Goal: Task Accomplishment & Management: Use online tool/utility

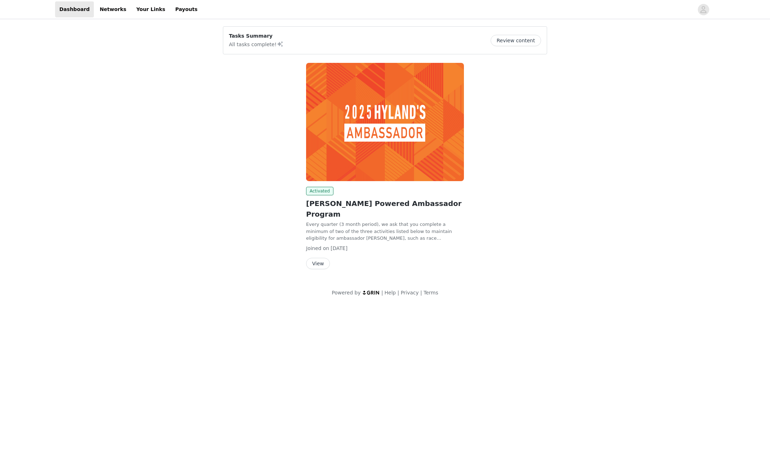
click at [316, 258] on button "View" at bounding box center [318, 263] width 24 height 11
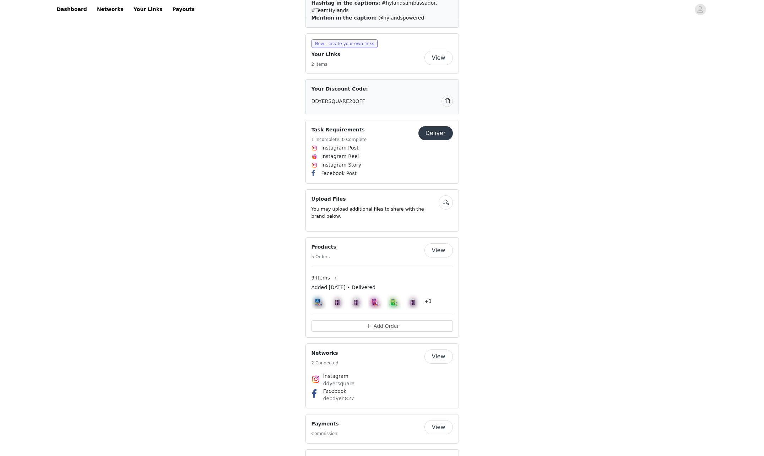
scroll to position [426, 0]
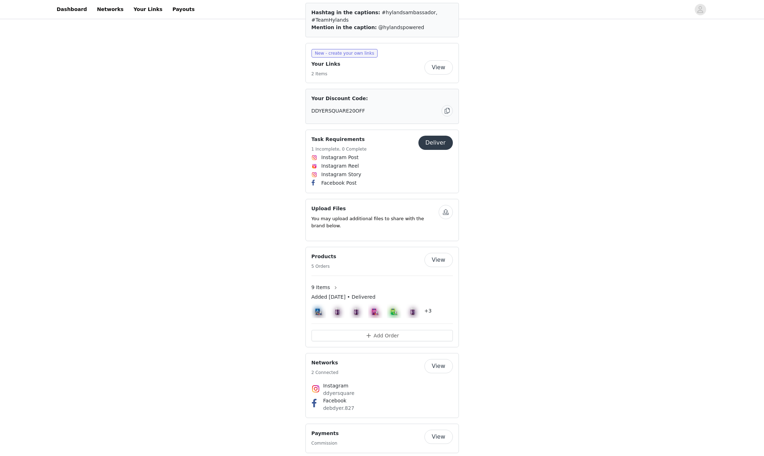
click at [445, 253] on button "View" at bounding box center [439, 260] width 28 height 14
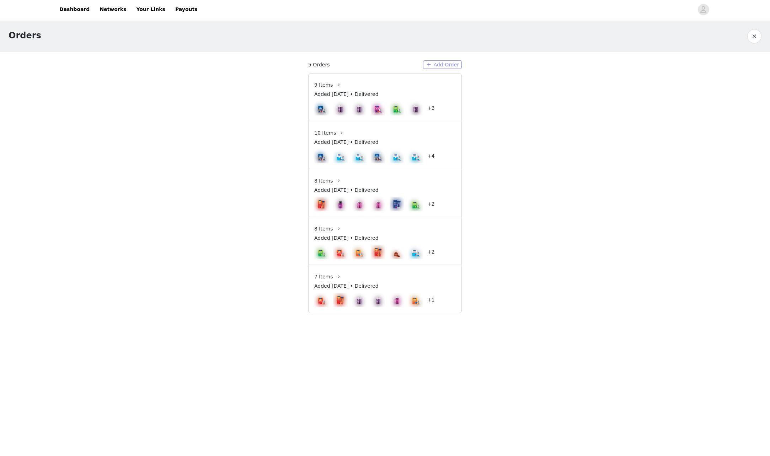
click at [456, 66] on button "Add Order" at bounding box center [442, 64] width 39 height 9
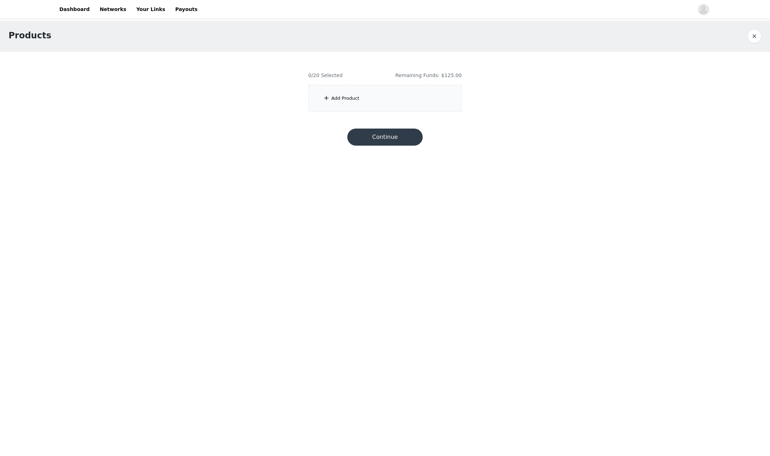
click at [339, 97] on div "Add Product" at bounding box center [345, 98] width 28 height 7
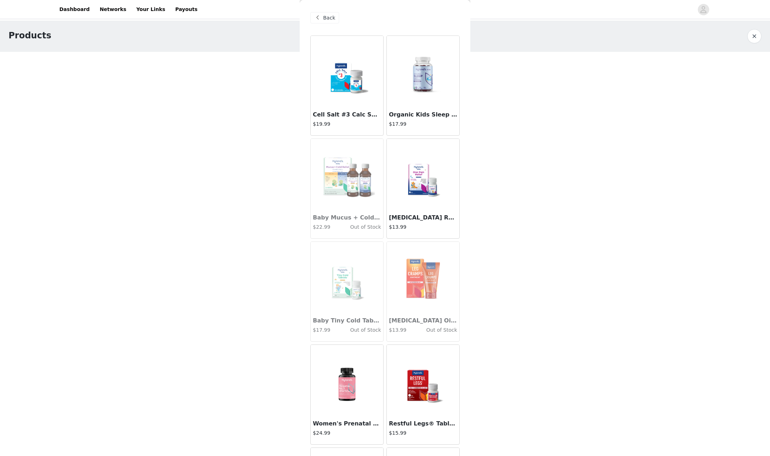
click at [420, 305] on img at bounding box center [423, 277] width 56 height 71
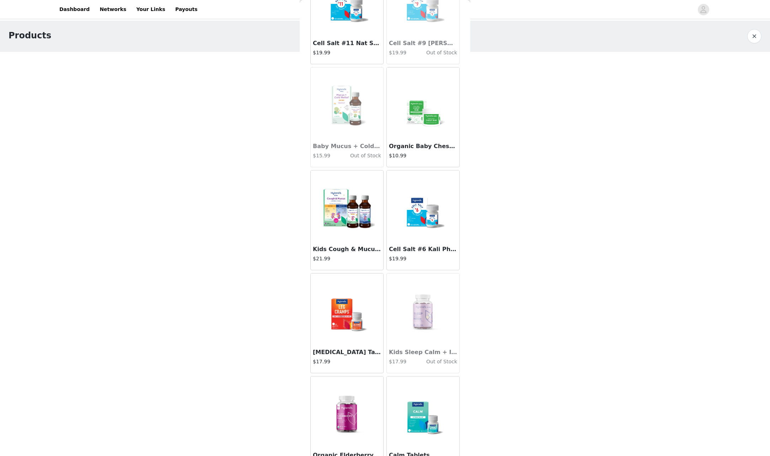
scroll to position [2346, 0]
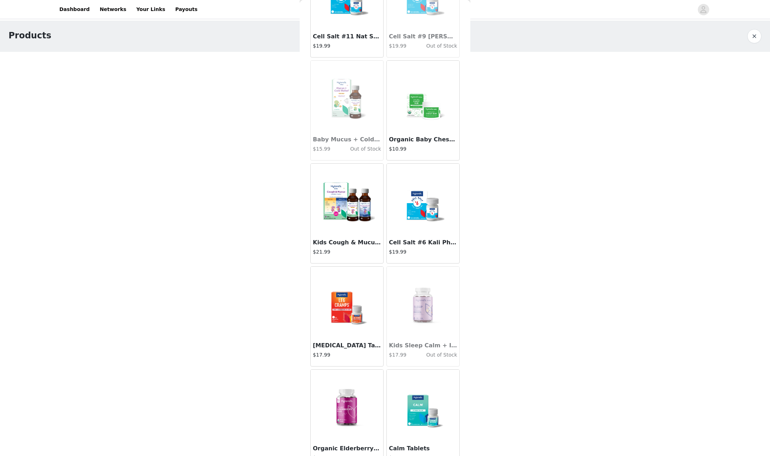
click at [339, 328] on img at bounding box center [347, 302] width 56 height 71
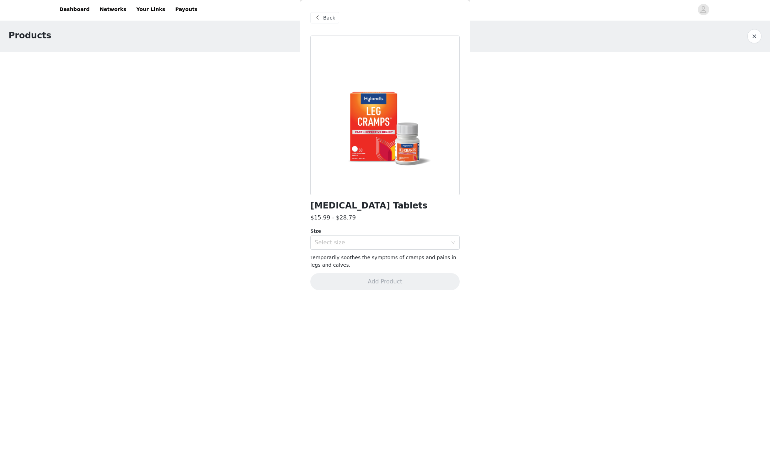
scroll to position [0, 0]
click at [451, 244] on icon "icon: down" at bounding box center [453, 243] width 4 height 4
click at [439, 259] on li "100 Tablets" at bounding box center [384, 258] width 149 height 11
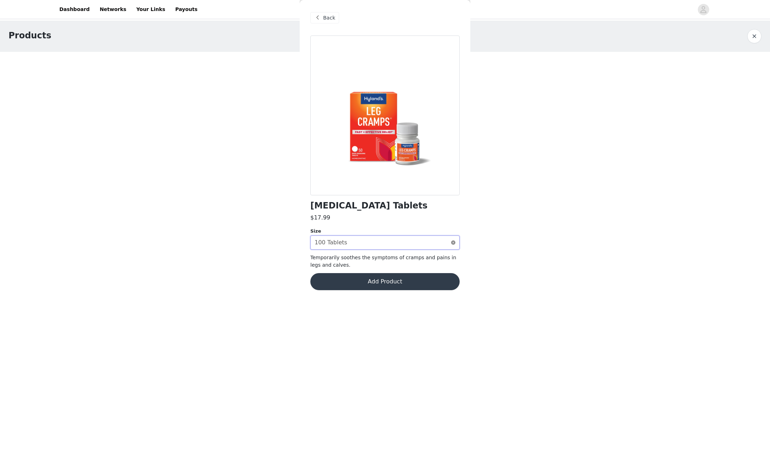
click at [453, 244] on icon "icon: close-circle" at bounding box center [453, 243] width 4 height 4
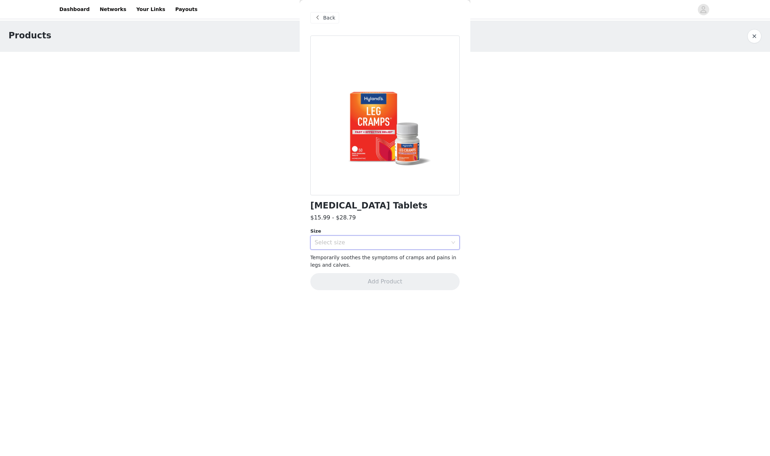
click at [369, 246] on div "Select size" at bounding box center [381, 242] width 133 height 7
click at [338, 280] on li "200 Tablets" at bounding box center [384, 280] width 149 height 11
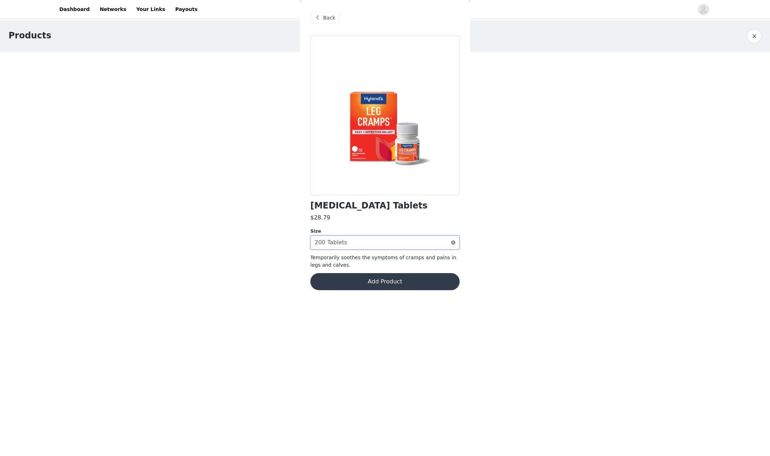
click at [451, 243] on icon "icon: close-circle" at bounding box center [453, 243] width 4 height 4
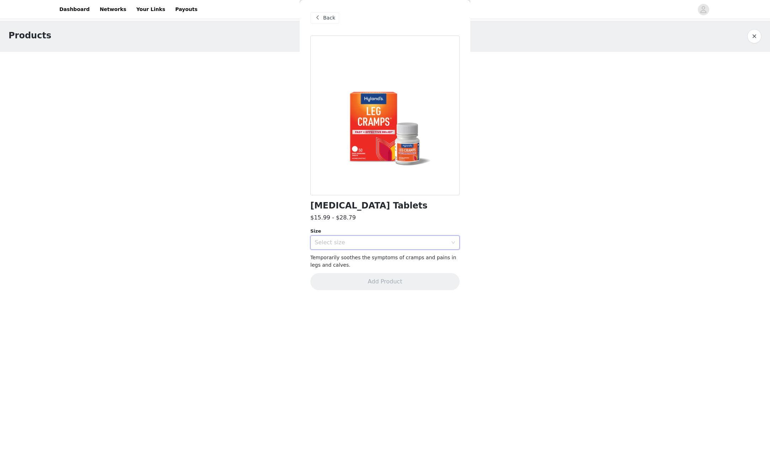
click at [451, 243] on icon "icon: down" at bounding box center [453, 243] width 4 height 4
click at [370, 273] on li "50 Tablets" at bounding box center [384, 269] width 149 height 11
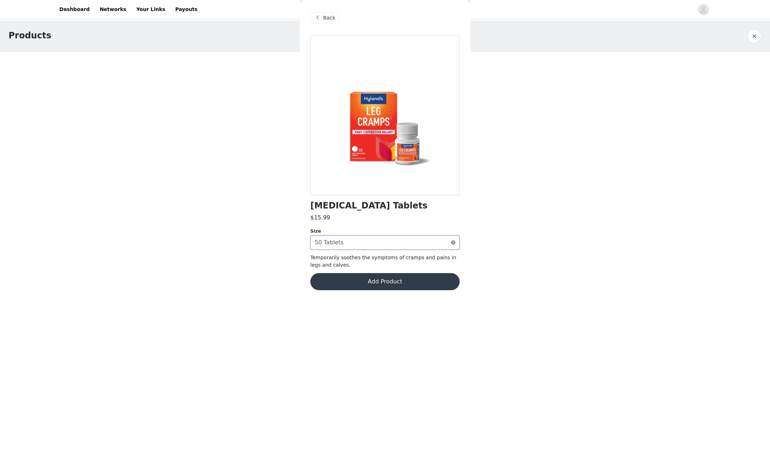
click at [452, 245] on icon "icon: close-circle" at bounding box center [453, 243] width 4 height 4
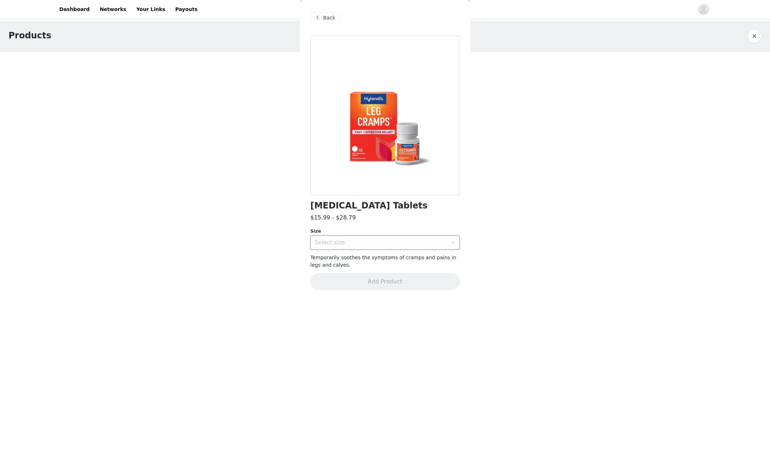
click at [452, 243] on icon "icon: down" at bounding box center [453, 242] width 4 height 2
click at [357, 259] on li "100 Tablets" at bounding box center [384, 258] width 149 height 11
click at [372, 285] on button "Add Product" at bounding box center [384, 281] width 149 height 17
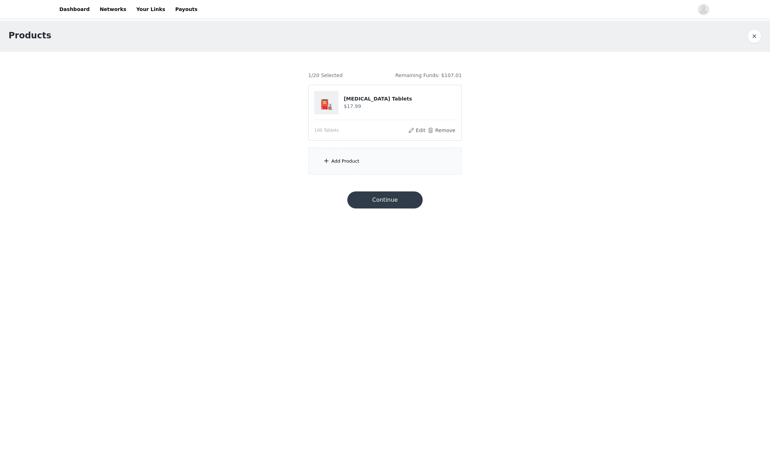
click at [334, 161] on div "Add Product" at bounding box center [345, 161] width 28 height 7
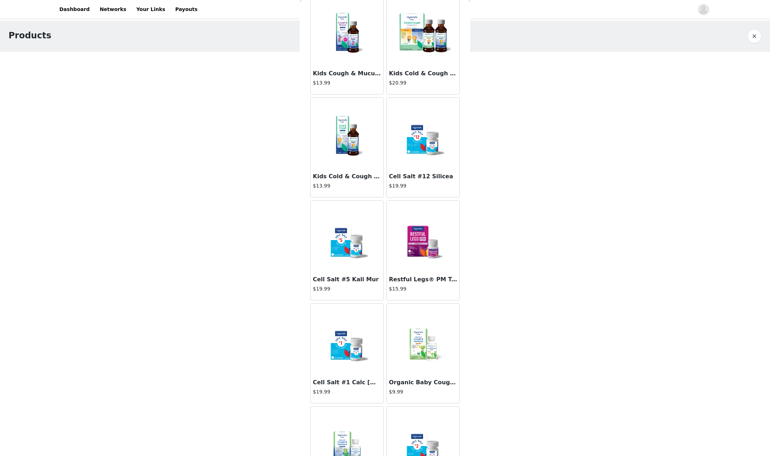
scroll to position [888, 0]
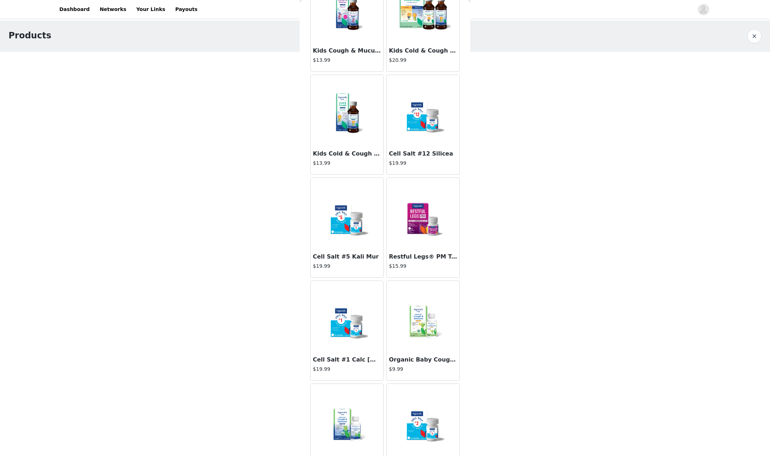
click at [438, 256] on h3 "Restful Legs® PM Tablets" at bounding box center [423, 257] width 68 height 9
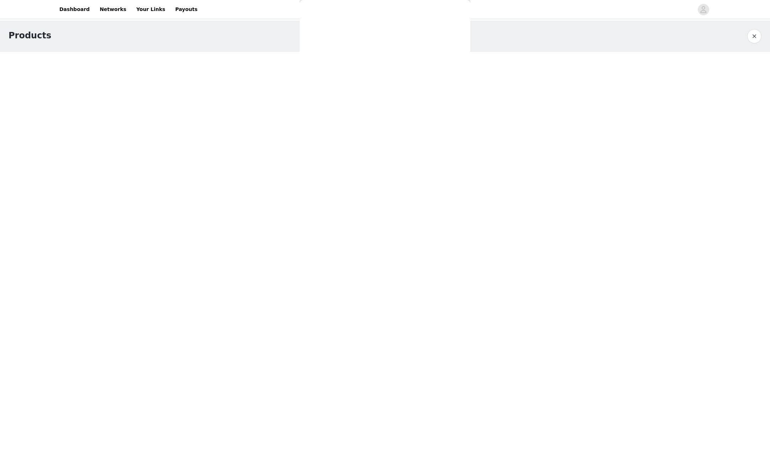
scroll to position [0, 0]
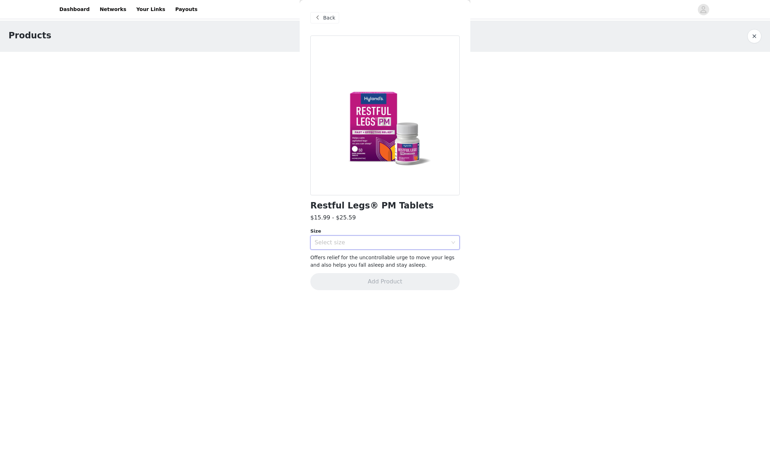
click at [367, 246] on div "Select size" at bounding box center [383, 243] width 136 height 14
click at [361, 273] on li "100 Tablets" at bounding box center [384, 269] width 149 height 11
click at [359, 243] on div "Select size 100 Tablets" at bounding box center [383, 243] width 136 height 14
click at [355, 256] on li "50 Tablets" at bounding box center [384, 258] width 149 height 11
click at [394, 283] on button "Add Product" at bounding box center [384, 281] width 149 height 17
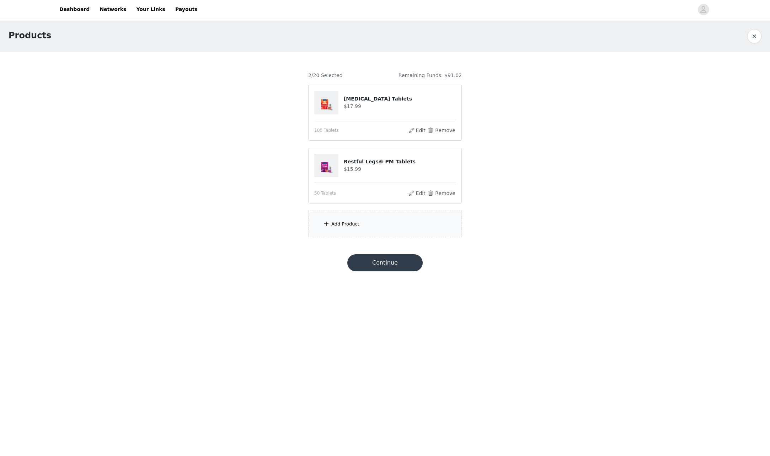
click at [348, 222] on div "Add Product" at bounding box center [345, 224] width 28 height 7
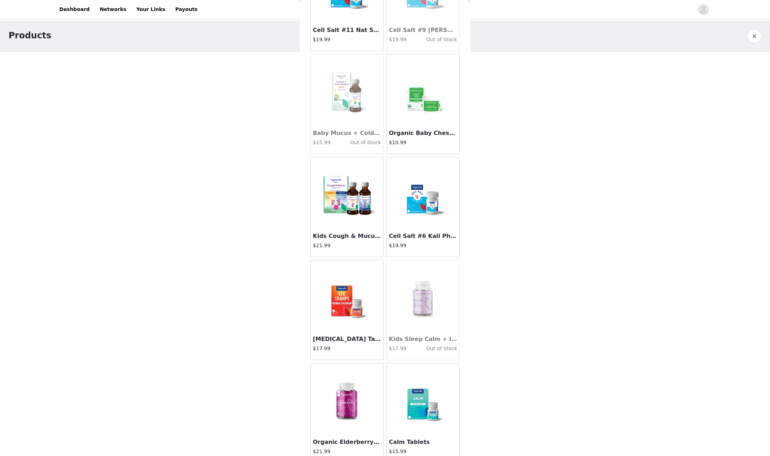
scroll to position [2355, 0]
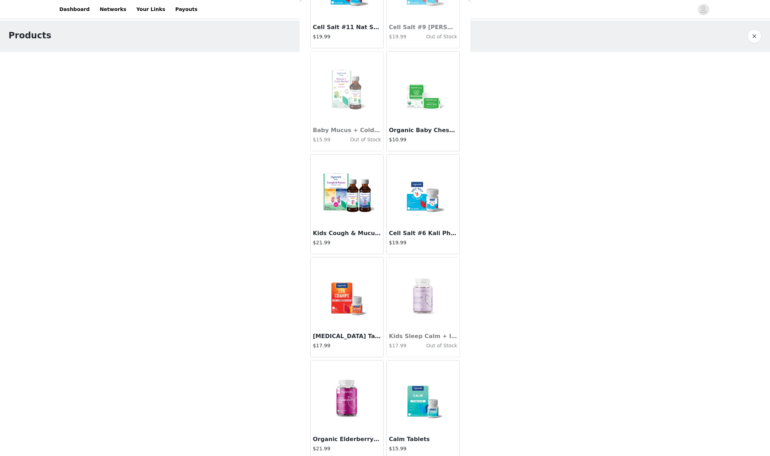
click at [342, 305] on img at bounding box center [347, 293] width 56 height 71
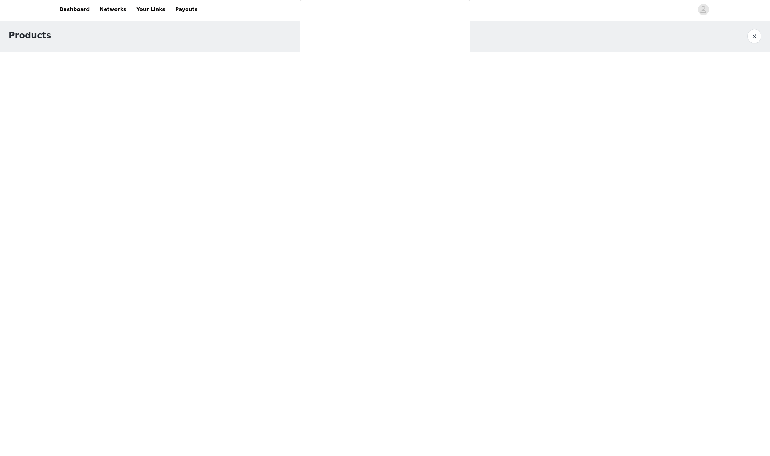
scroll to position [0, 0]
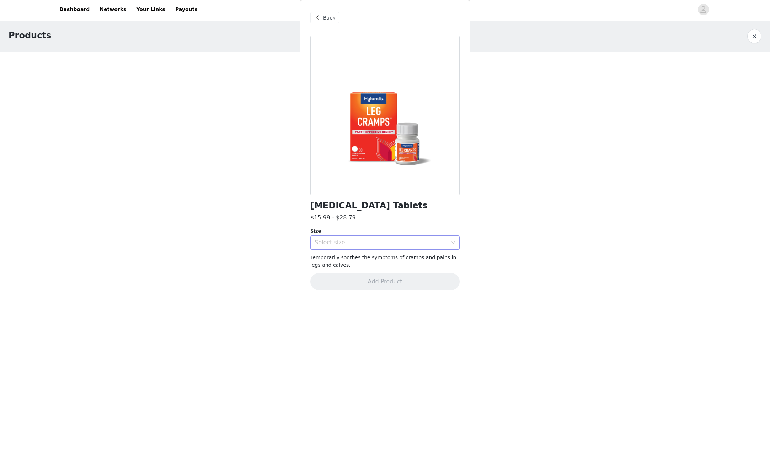
click at [398, 249] on div "Select size" at bounding box center [383, 243] width 136 height 14
click at [353, 259] on li "100 Tablets" at bounding box center [384, 258] width 149 height 11
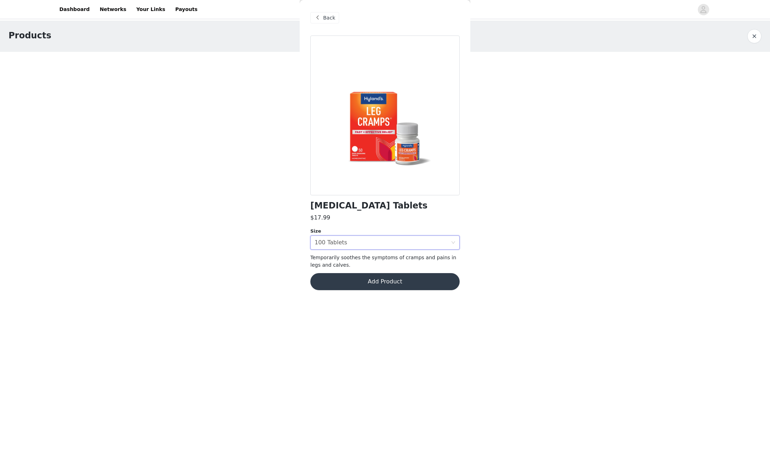
click at [386, 282] on button "Add Product" at bounding box center [384, 281] width 149 height 17
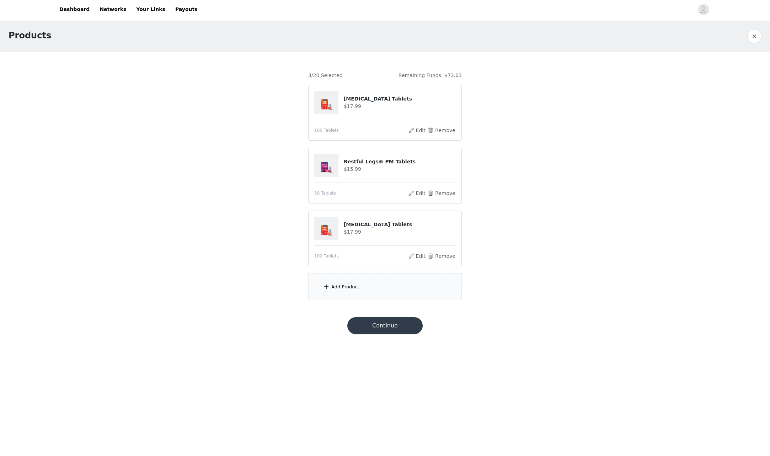
click at [328, 285] on span at bounding box center [326, 287] width 7 height 9
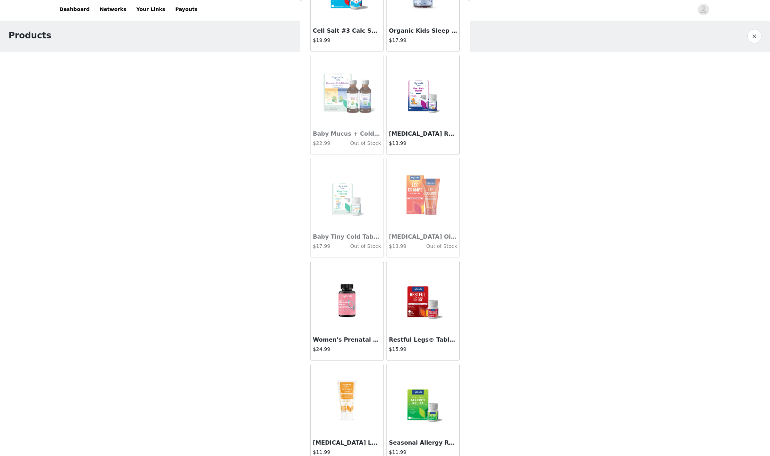
scroll to position [107, 0]
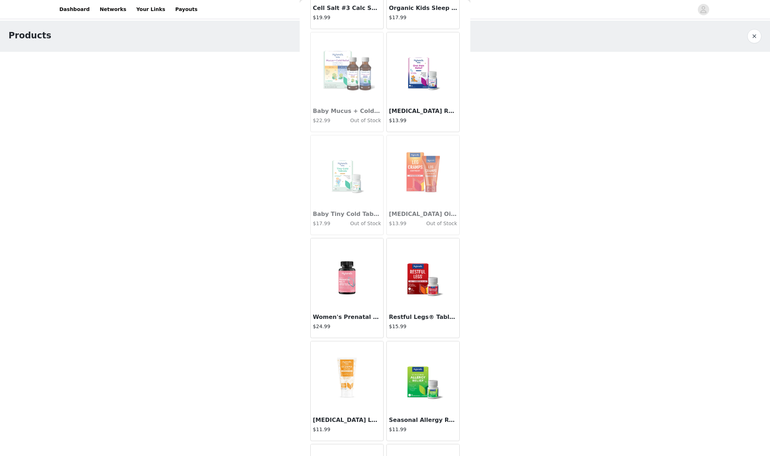
click at [426, 328] on h4 "$15.99" at bounding box center [423, 326] width 68 height 7
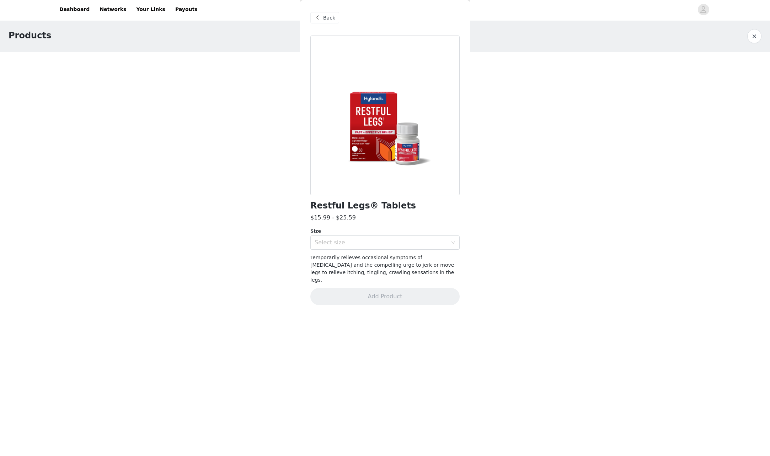
scroll to position [0, 0]
click at [334, 240] on div "Select size" at bounding box center [381, 242] width 133 height 7
click at [342, 258] on li "50 Tablets" at bounding box center [384, 258] width 149 height 11
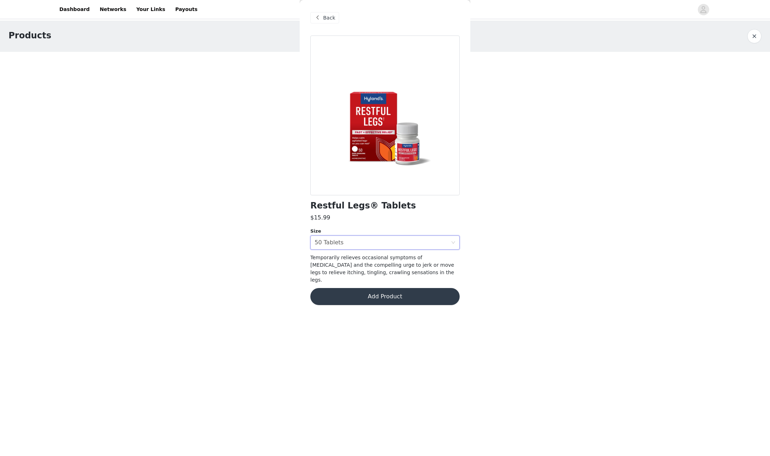
click at [375, 291] on button "Add Product" at bounding box center [384, 296] width 149 height 17
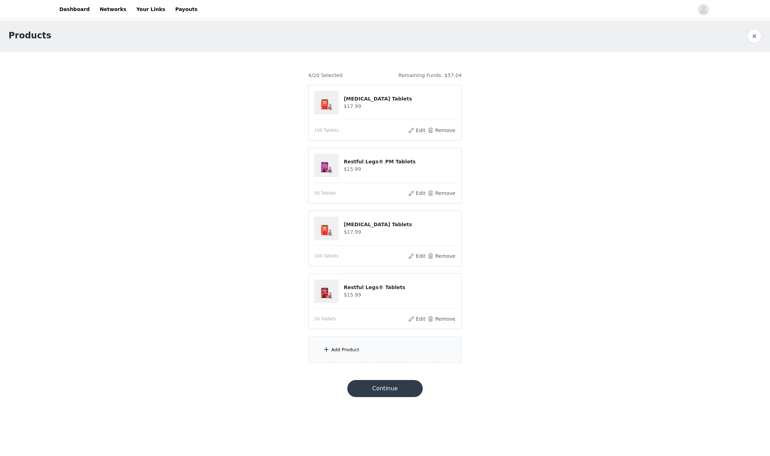
click at [346, 351] on div "Add Product" at bounding box center [345, 350] width 28 height 7
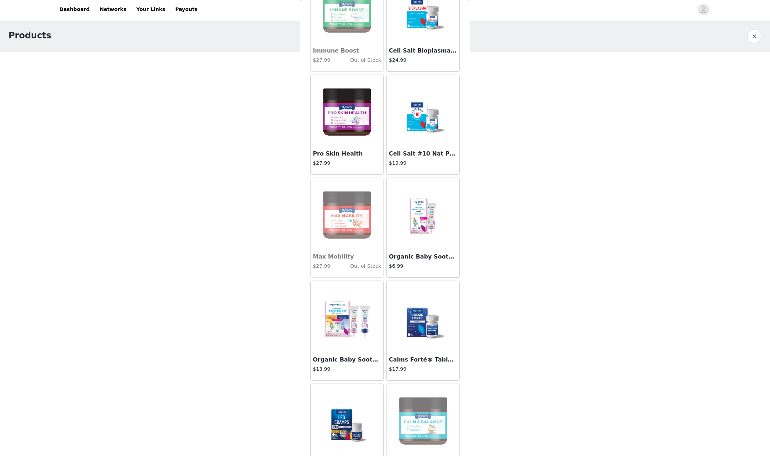
scroll to position [1528, 0]
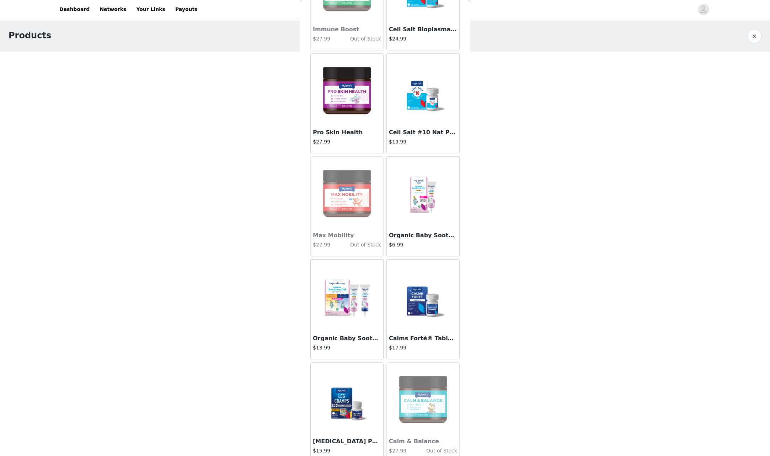
click at [428, 341] on h3 "Calms Forté® Tablets" at bounding box center [423, 338] width 68 height 9
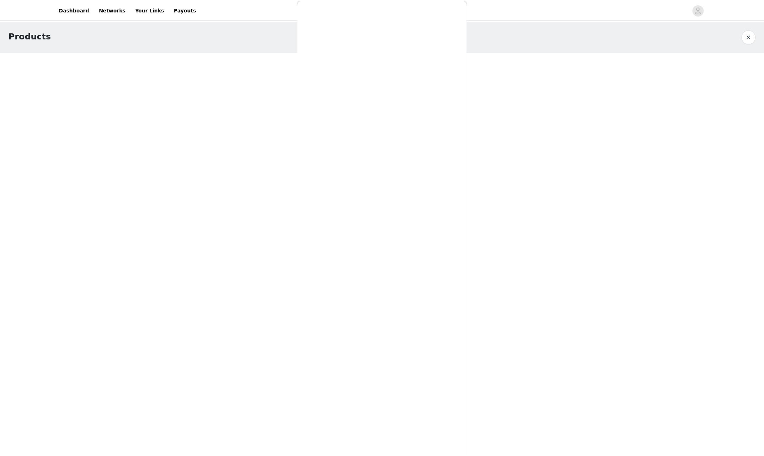
scroll to position [0, 0]
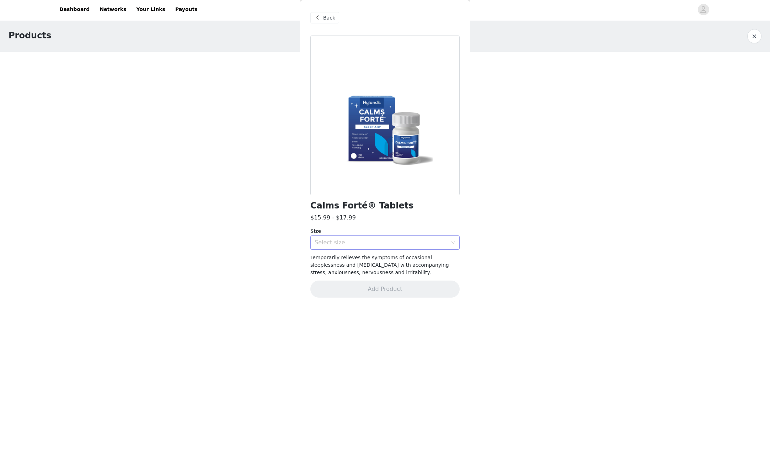
click at [391, 245] on div "Select size" at bounding box center [381, 242] width 133 height 7
click at [383, 261] on li "100 Tablets" at bounding box center [384, 258] width 149 height 11
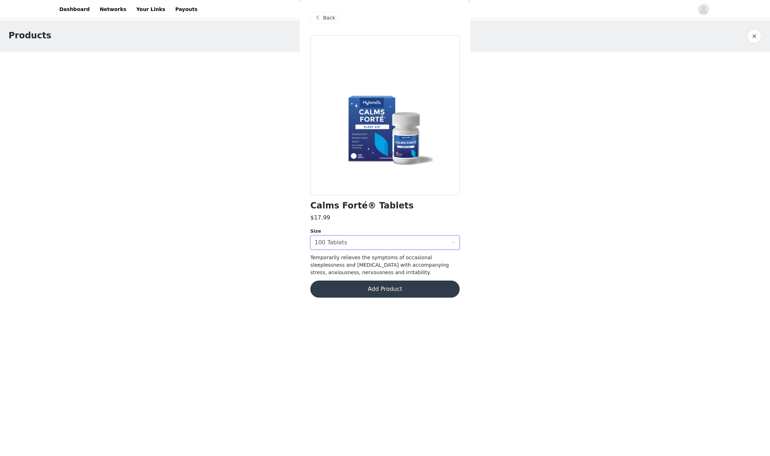
click at [388, 294] on button "Add Product" at bounding box center [384, 289] width 149 height 17
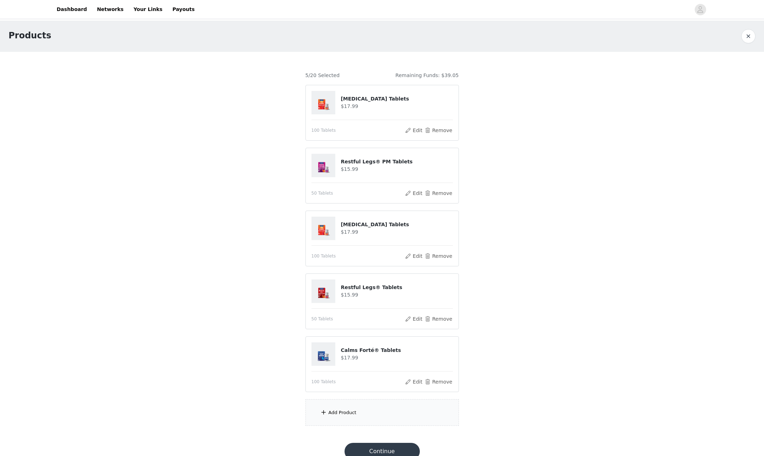
scroll to position [12, 0]
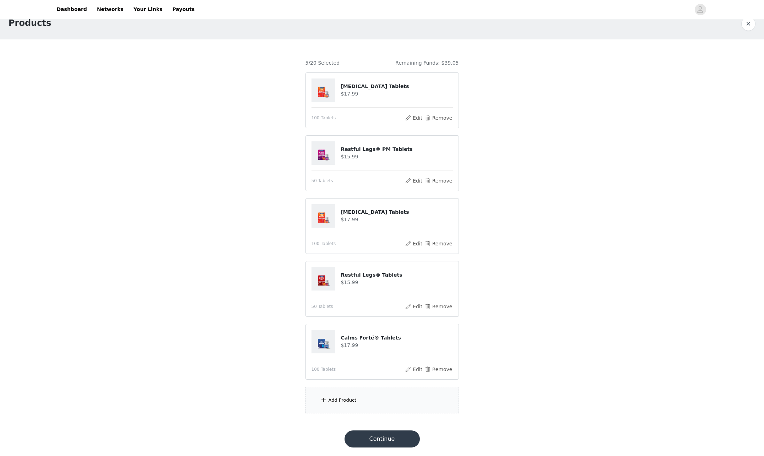
click at [335, 399] on div "Add Product" at bounding box center [343, 400] width 28 height 7
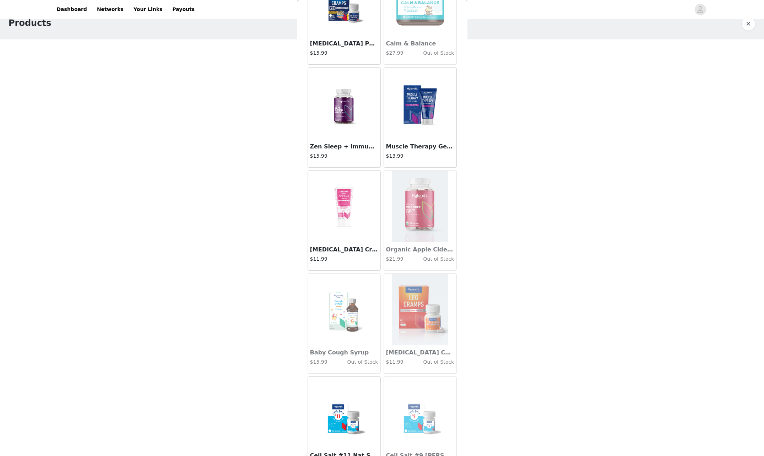
scroll to position [1919, 0]
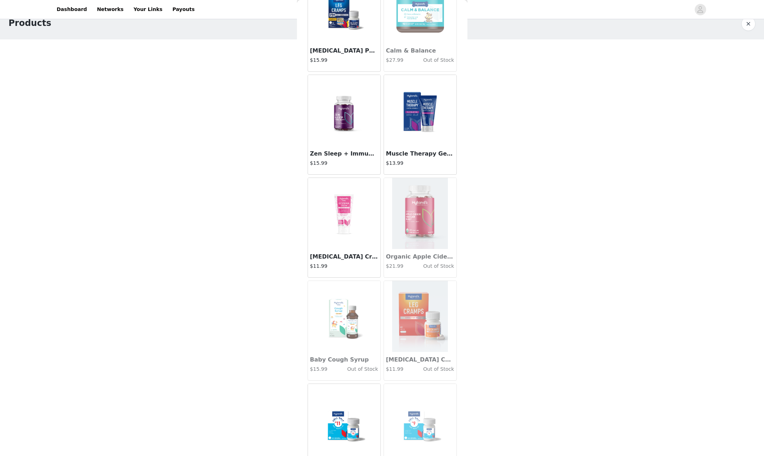
click at [355, 151] on h3 "Zen Sleep + Immunity Restorative Sleep Gummies" at bounding box center [344, 154] width 68 height 9
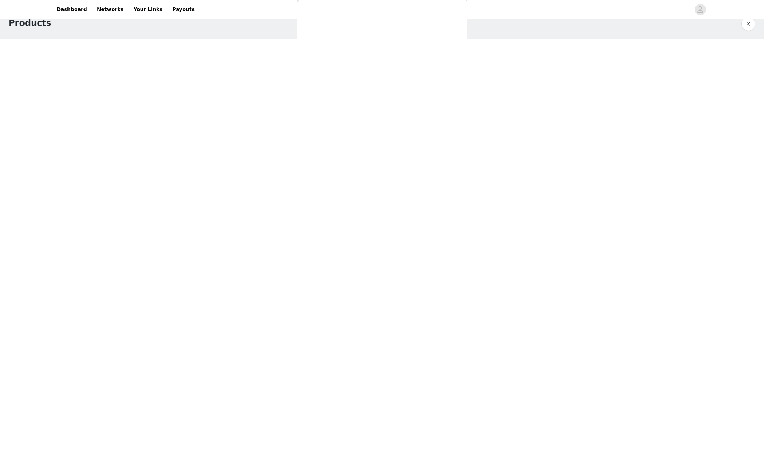
scroll to position [0, 0]
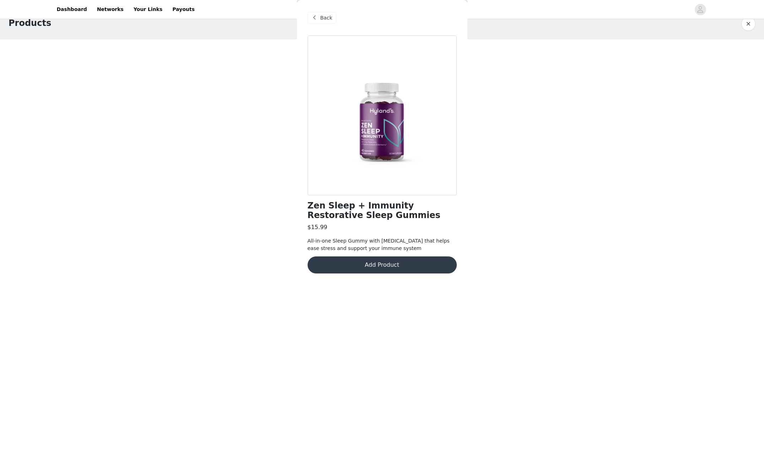
click at [395, 265] on button "Add Product" at bounding box center [382, 265] width 149 height 17
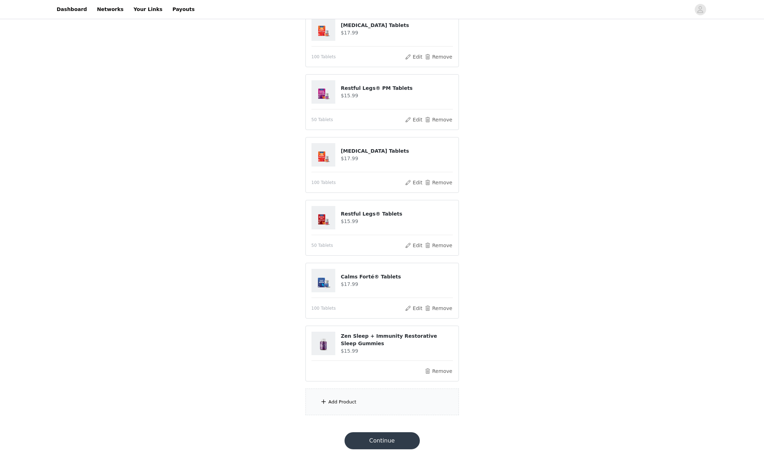
scroll to position [75, 0]
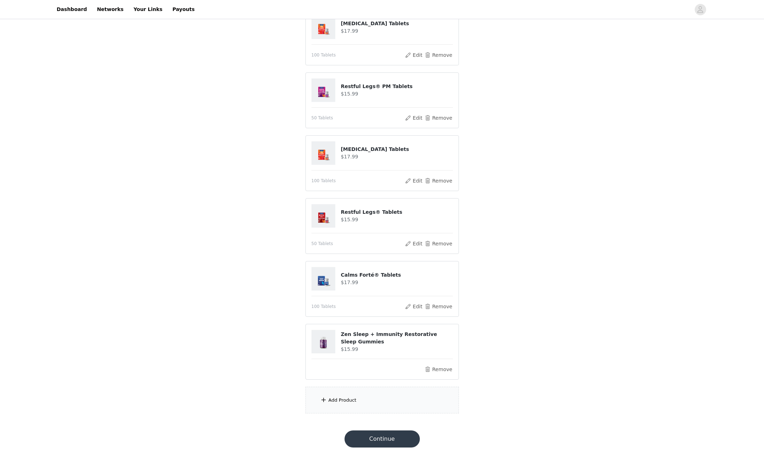
click at [333, 399] on div "Add Product" at bounding box center [343, 400] width 28 height 7
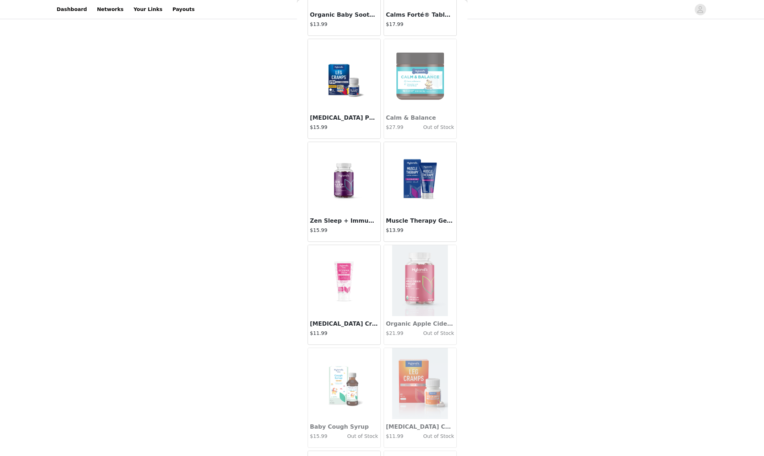
scroll to position [1955, 0]
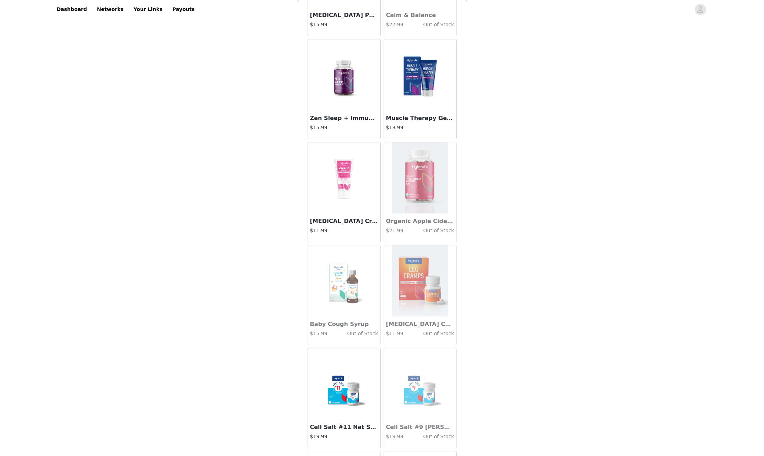
click at [340, 80] on img at bounding box center [344, 74] width 56 height 71
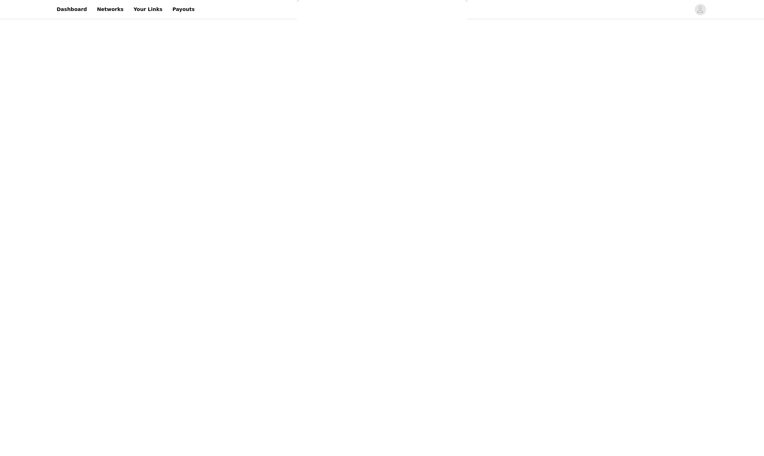
scroll to position [0, 0]
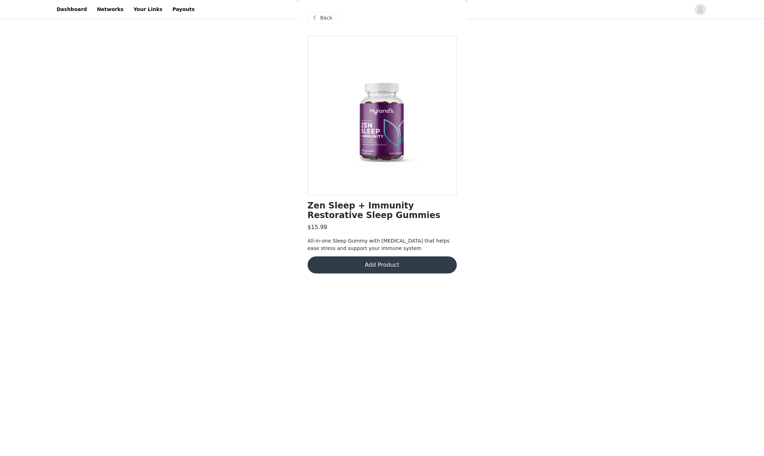
click at [404, 255] on div "Zen Sleep + Immunity Restorative Sleep Gummies $15.99 All-in-one Sleep Gummy wi…" at bounding box center [382, 159] width 149 height 247
click at [405, 268] on button "Add Product" at bounding box center [382, 265] width 149 height 17
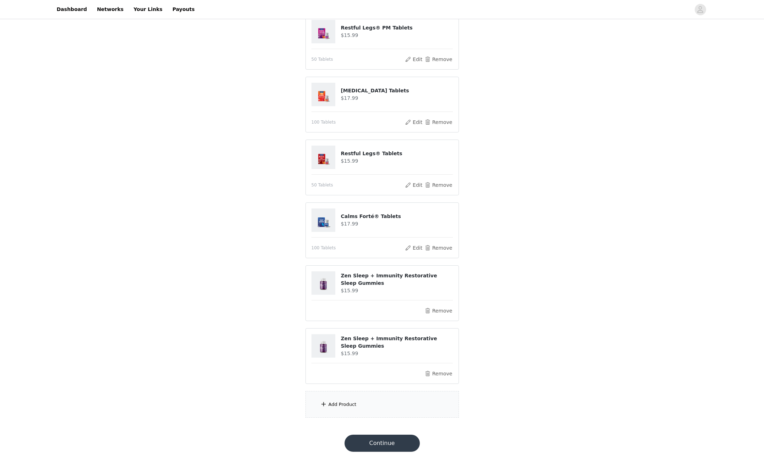
scroll to position [138, 0]
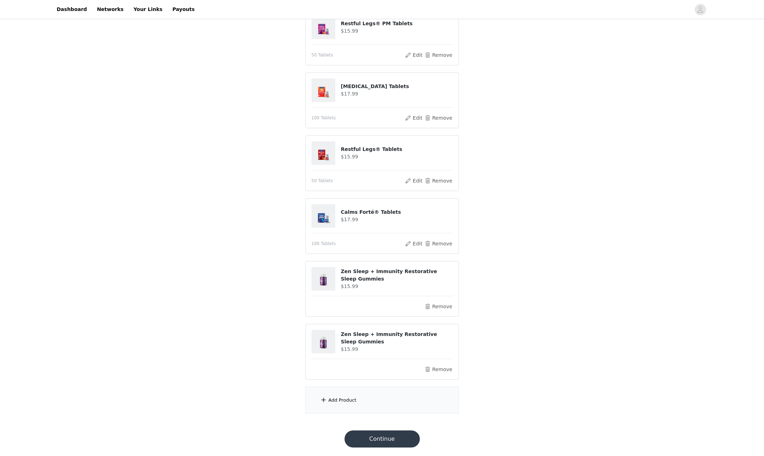
click at [393, 436] on button "Continue" at bounding box center [382, 439] width 75 height 17
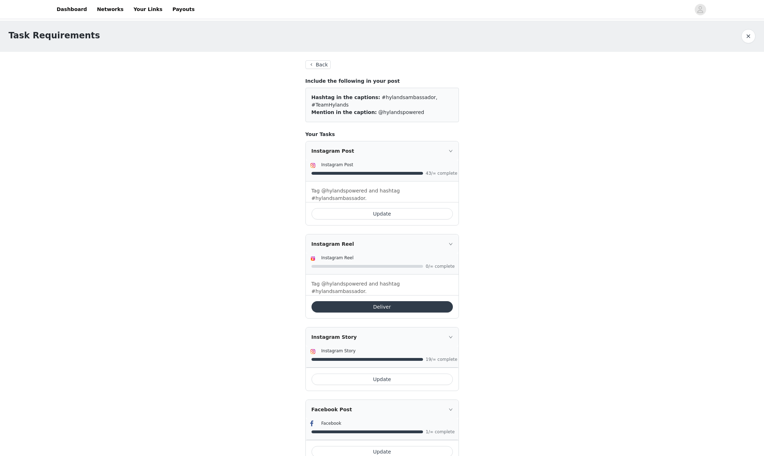
scroll to position [2, 0]
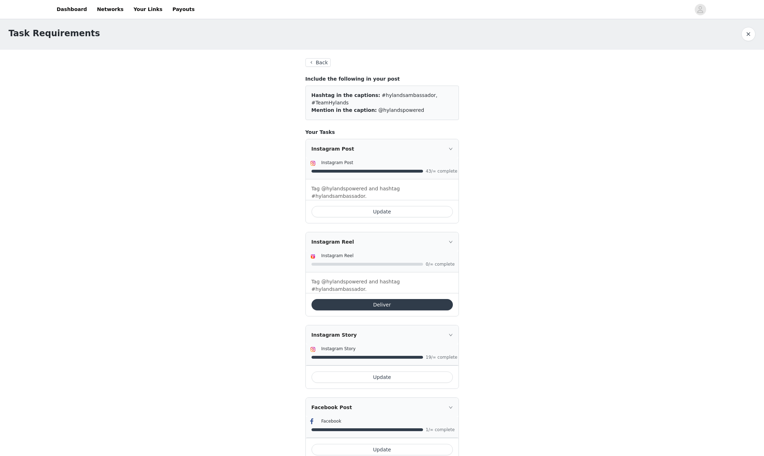
click at [437, 206] on button "Update" at bounding box center [382, 211] width 141 height 11
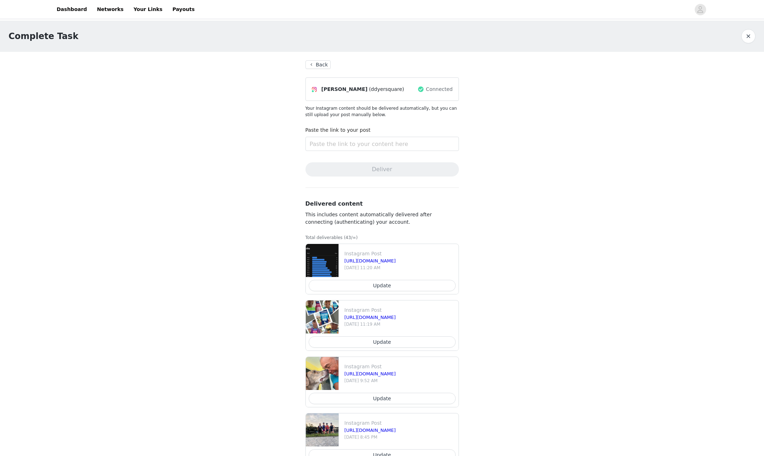
click at [746, 37] on button "button" at bounding box center [749, 36] width 14 height 14
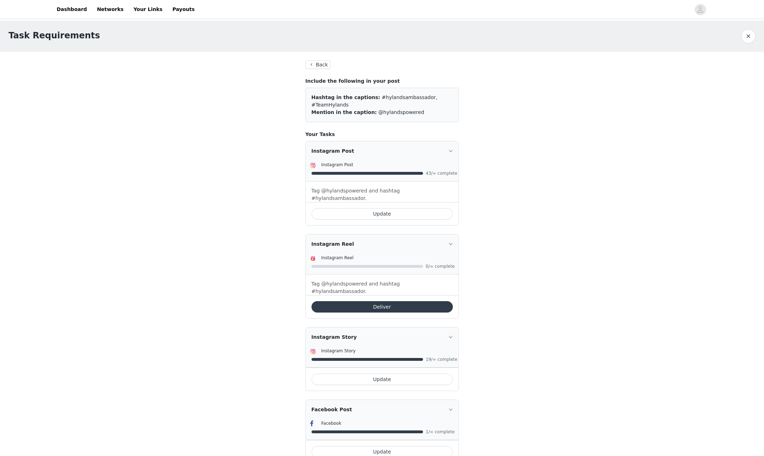
click at [751, 40] on button "button" at bounding box center [749, 36] width 14 height 14
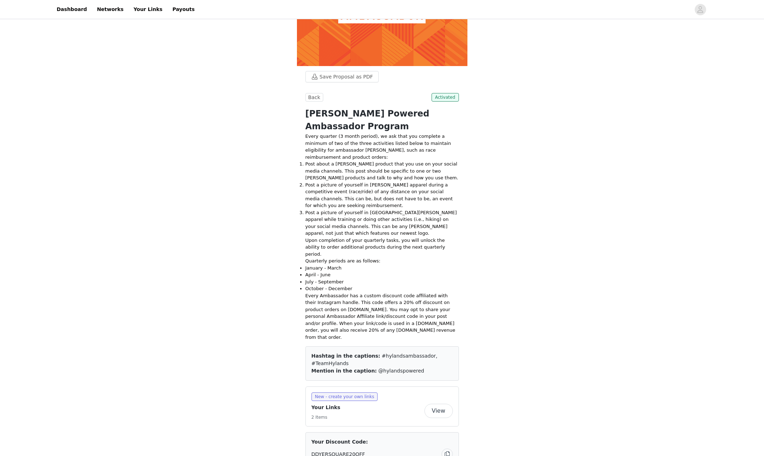
scroll to position [213, 0]
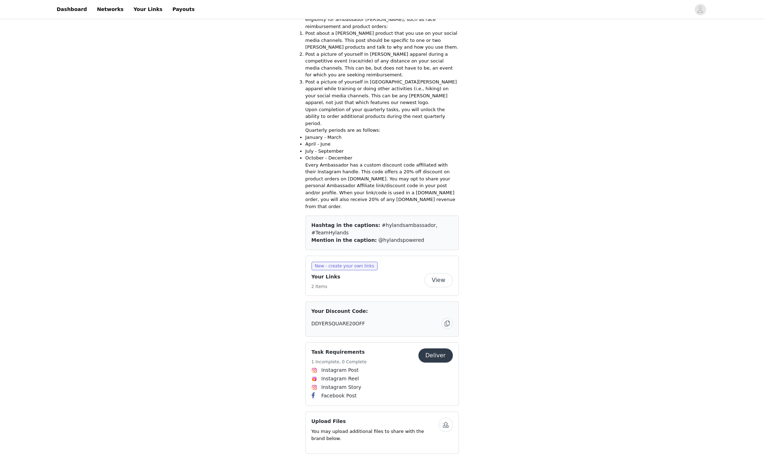
click at [441, 349] on button "Deliver" at bounding box center [436, 356] width 34 height 14
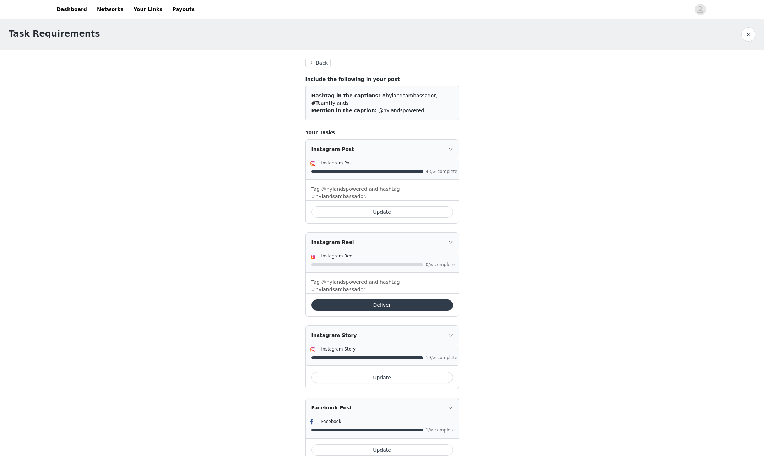
scroll to position [2, 0]
click at [748, 35] on button "button" at bounding box center [749, 34] width 14 height 14
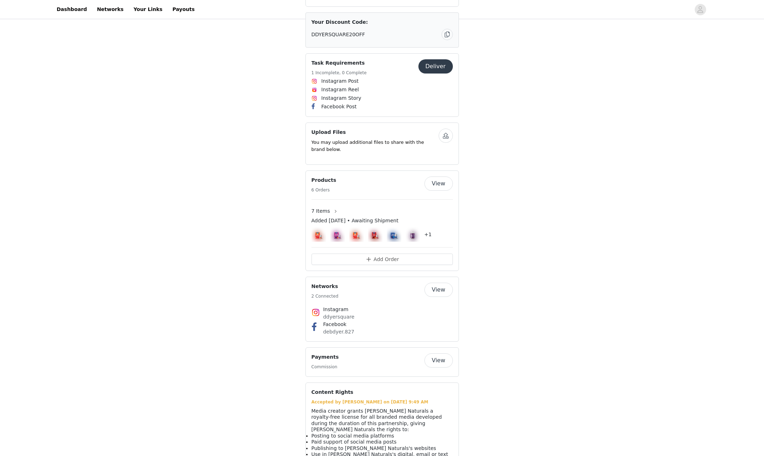
scroll to position [533, 0]
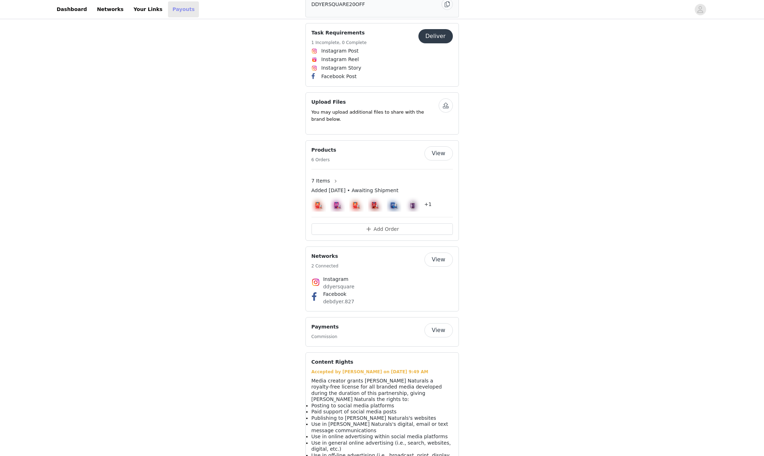
click at [170, 9] on link "Payouts" at bounding box center [183, 9] width 31 height 16
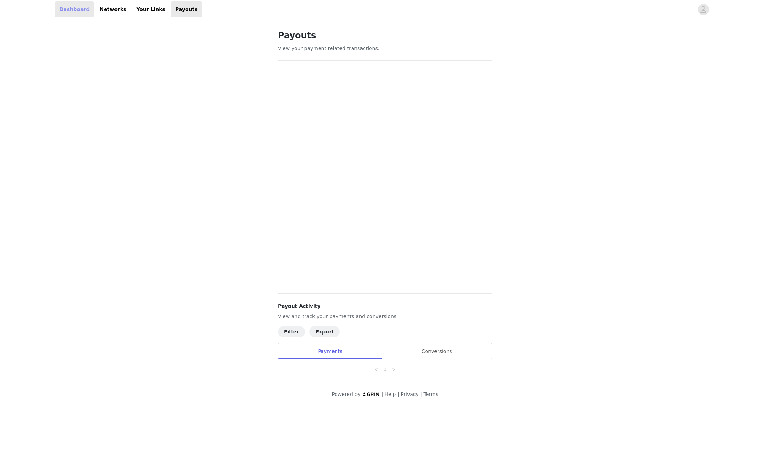
click at [73, 9] on link "Dashboard" at bounding box center [74, 9] width 39 height 16
